Goal: Navigation & Orientation: Find specific page/section

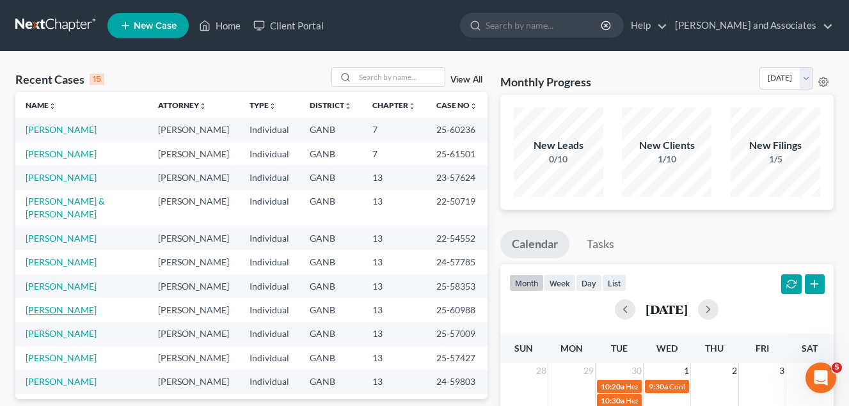
click at [67, 305] on link "[PERSON_NAME]" at bounding box center [61, 310] width 71 height 11
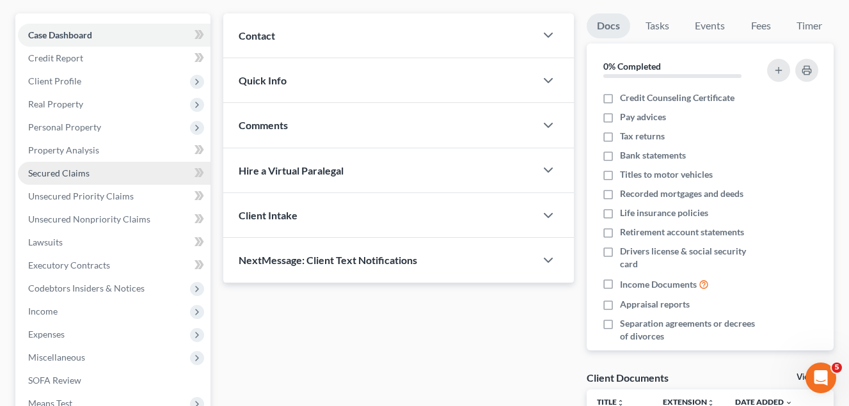
scroll to position [128, 0]
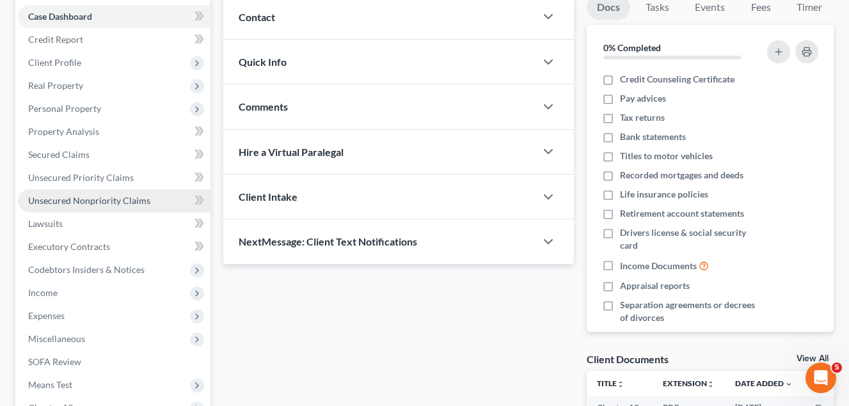
click at [87, 202] on span "Unsecured Nonpriority Claims" at bounding box center [89, 200] width 122 height 11
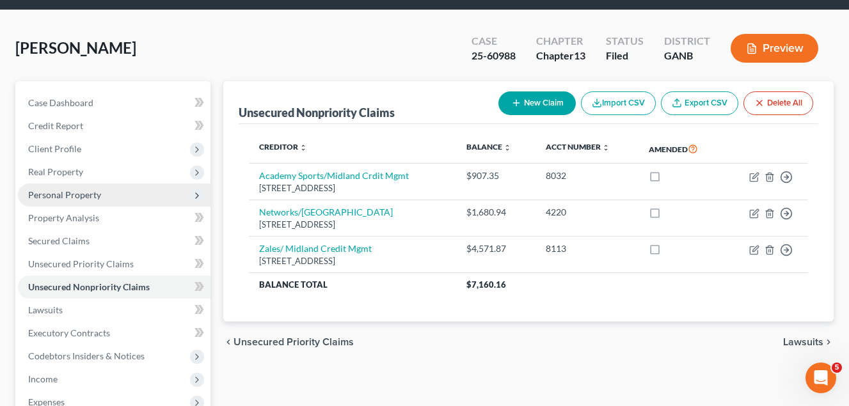
scroll to position [64, 0]
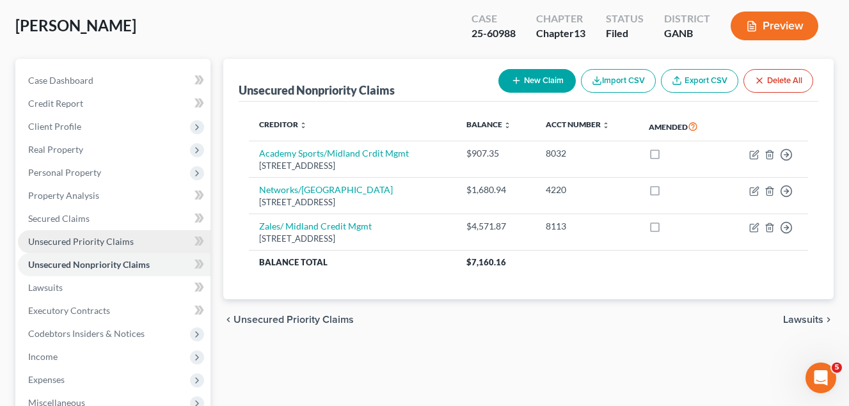
click at [98, 238] on span "Unsecured Priority Claims" at bounding box center [81, 241] width 106 height 11
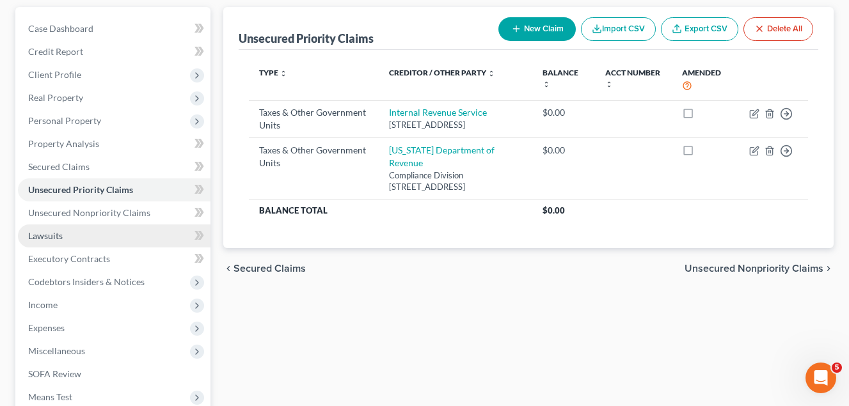
scroll to position [128, 0]
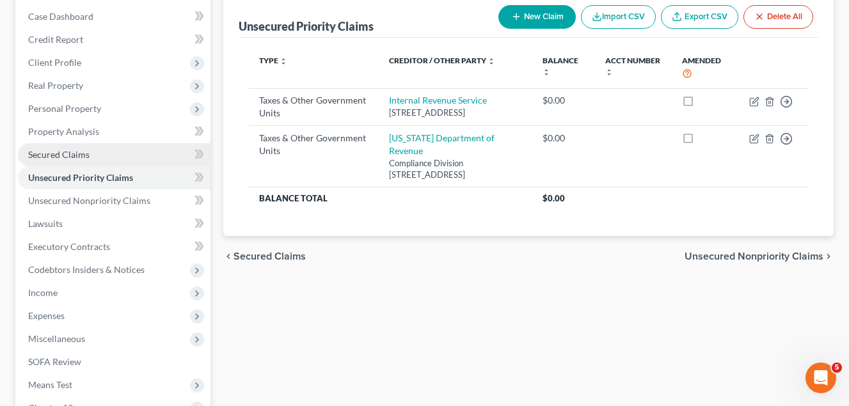
click at [72, 151] on span "Secured Claims" at bounding box center [58, 154] width 61 height 11
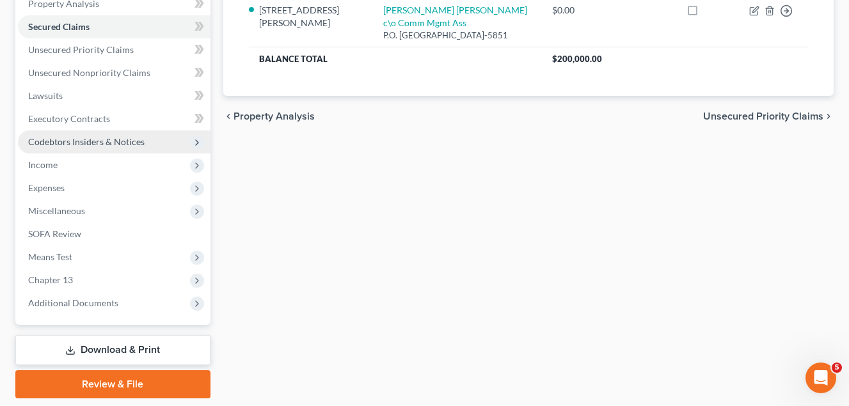
scroll to position [233, 0]
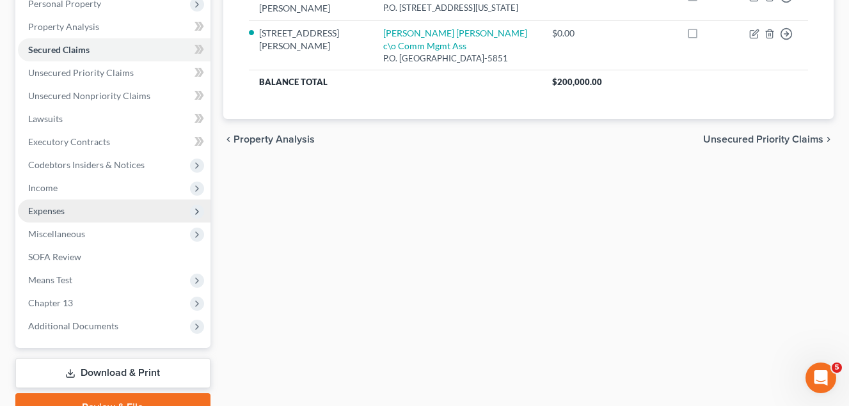
click at [52, 212] on span "Expenses" at bounding box center [46, 210] width 36 height 11
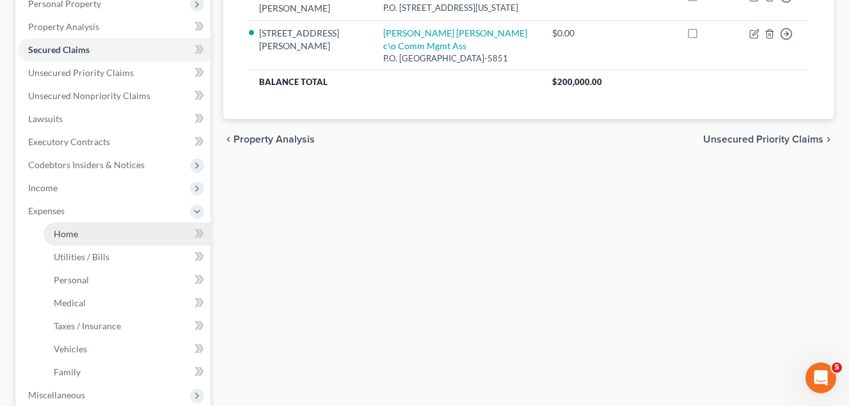
click at [70, 234] on span "Home" at bounding box center [66, 233] width 24 height 11
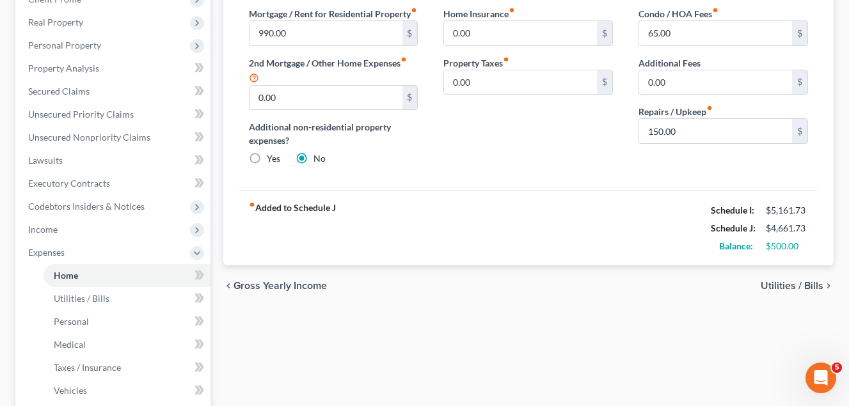
scroll to position [192, 0]
